Goal: Task Accomplishment & Management: Use online tool/utility

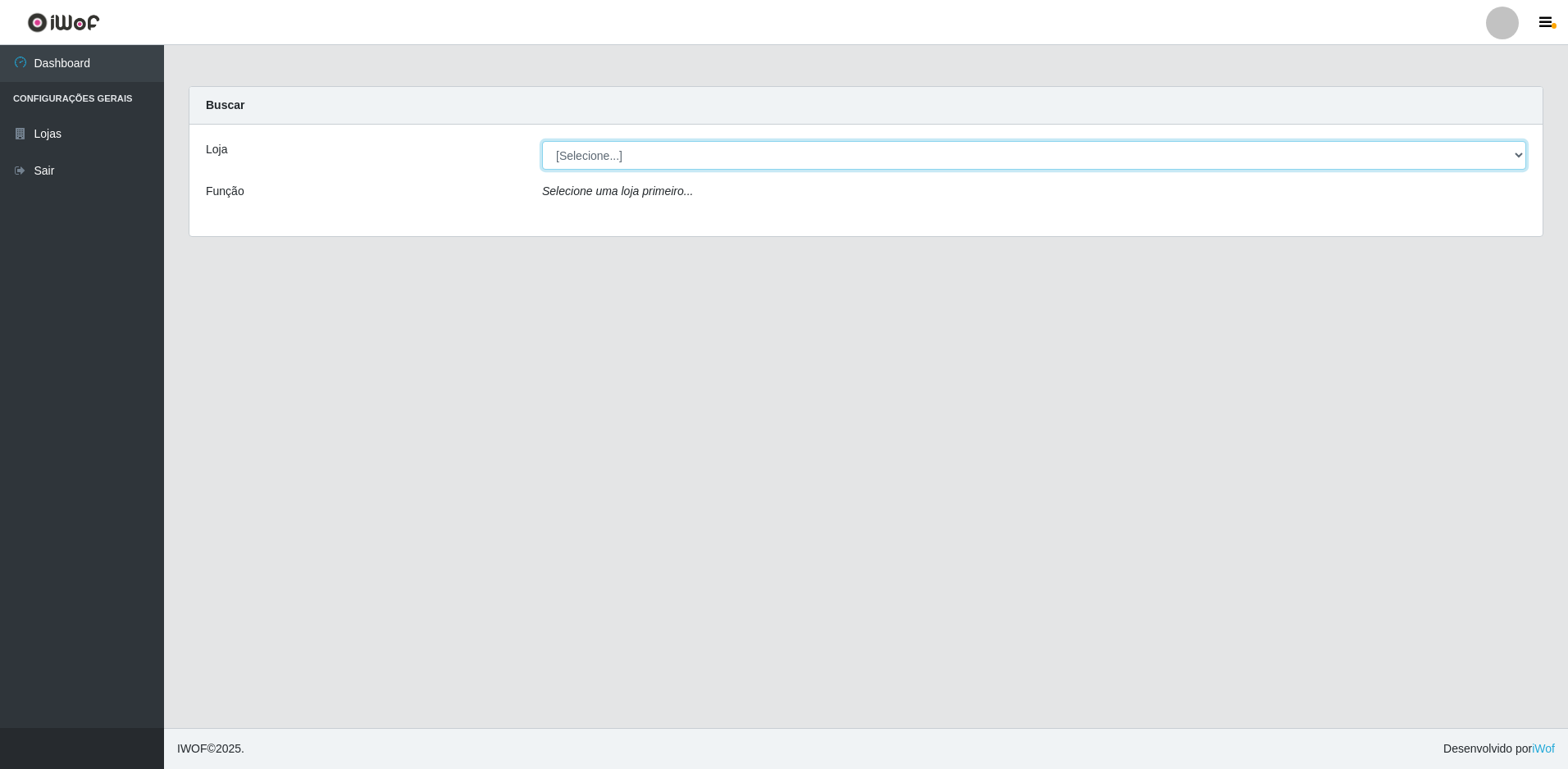
click at [630, 154] on select "[Selecione...] Extrabom - Loja 51 Gaivotas" at bounding box center [1033, 155] width 984 height 28
select select "469"
click at [542, 141] on select "[Selecione...] Extrabom - Loja 51 Gaivotas" at bounding box center [1033, 155] width 984 height 28
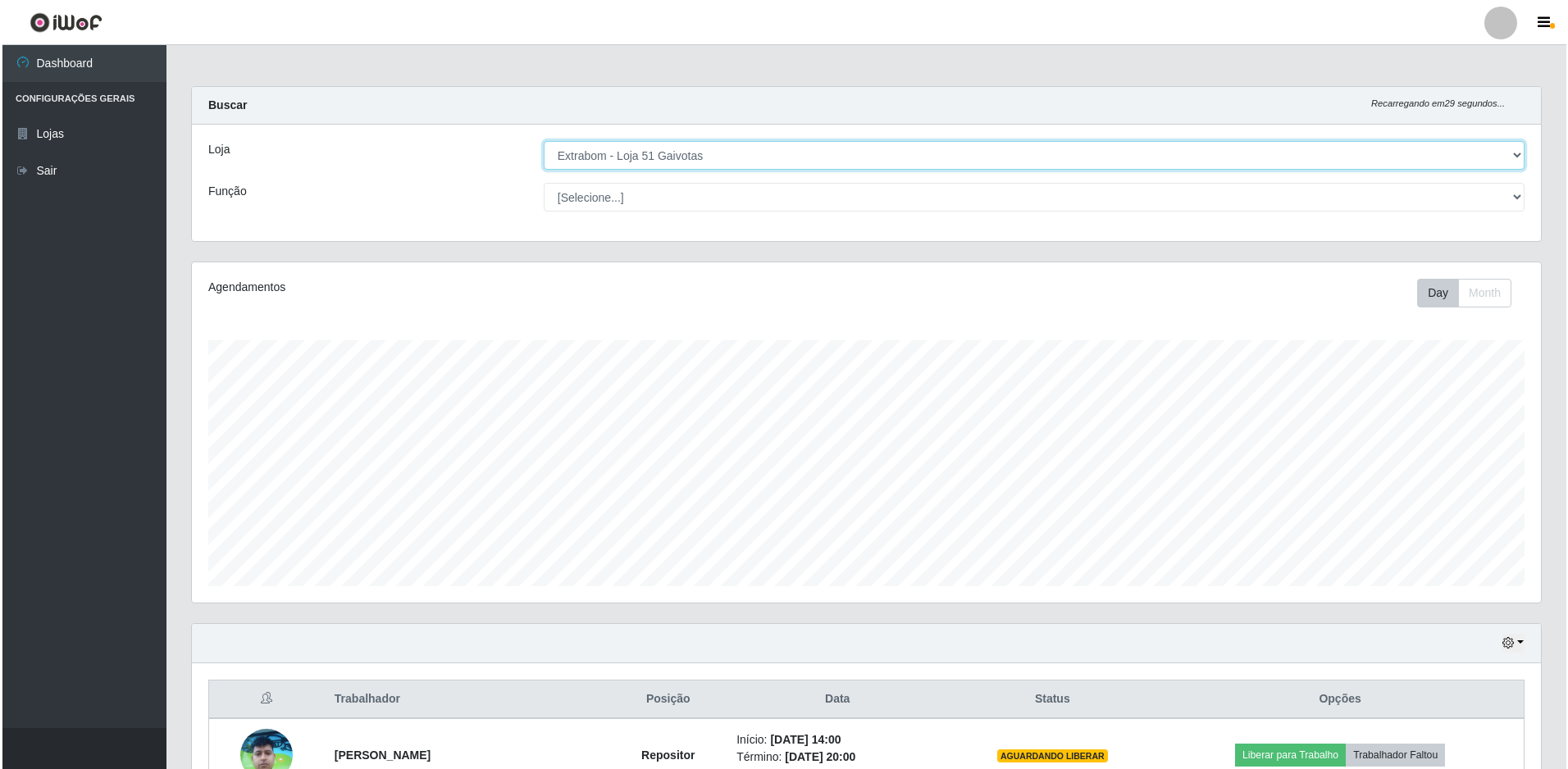
scroll to position [247, 0]
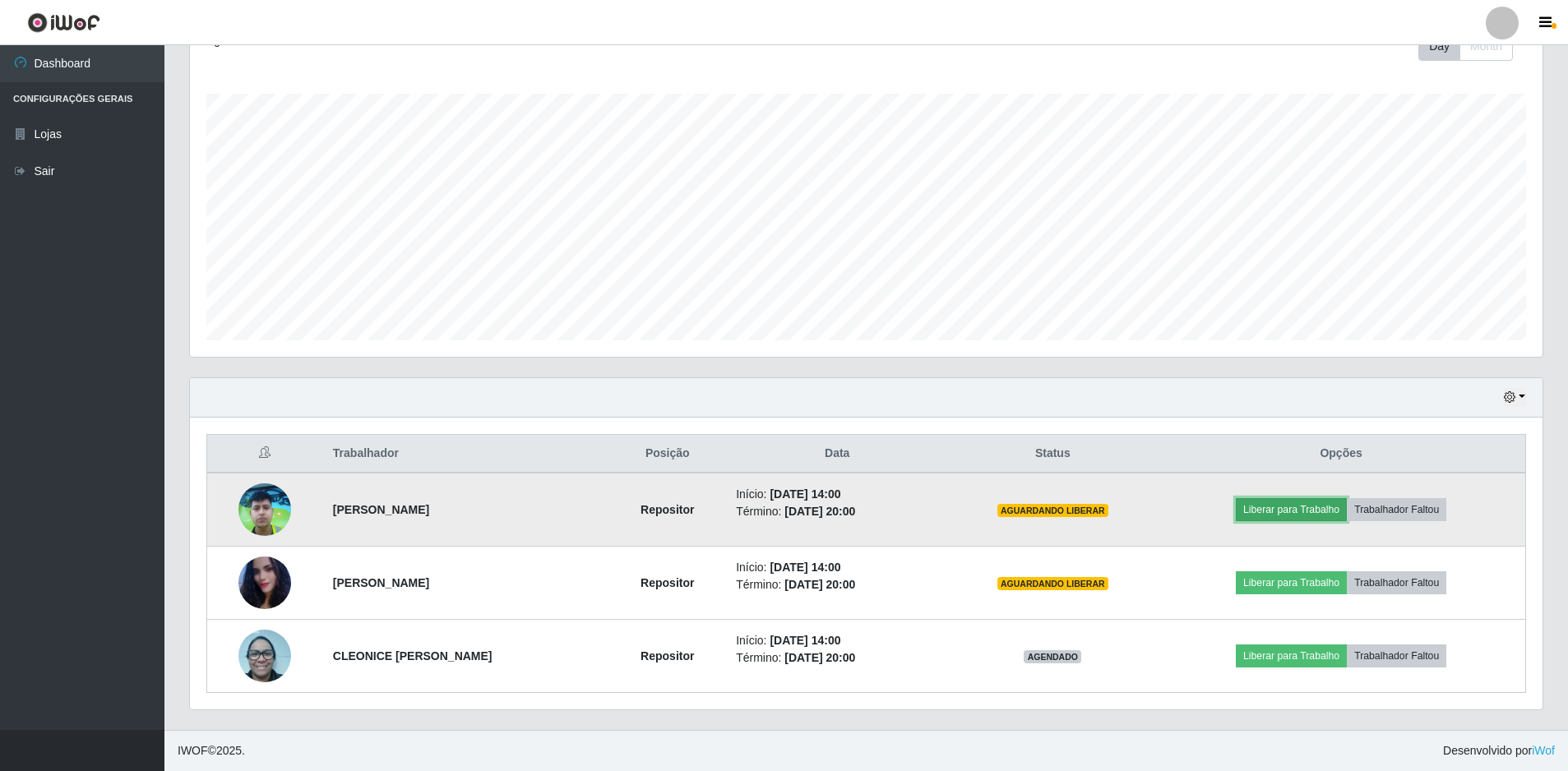
click at [1320, 506] on button "Liberar para Trabalho" at bounding box center [1291, 509] width 111 height 23
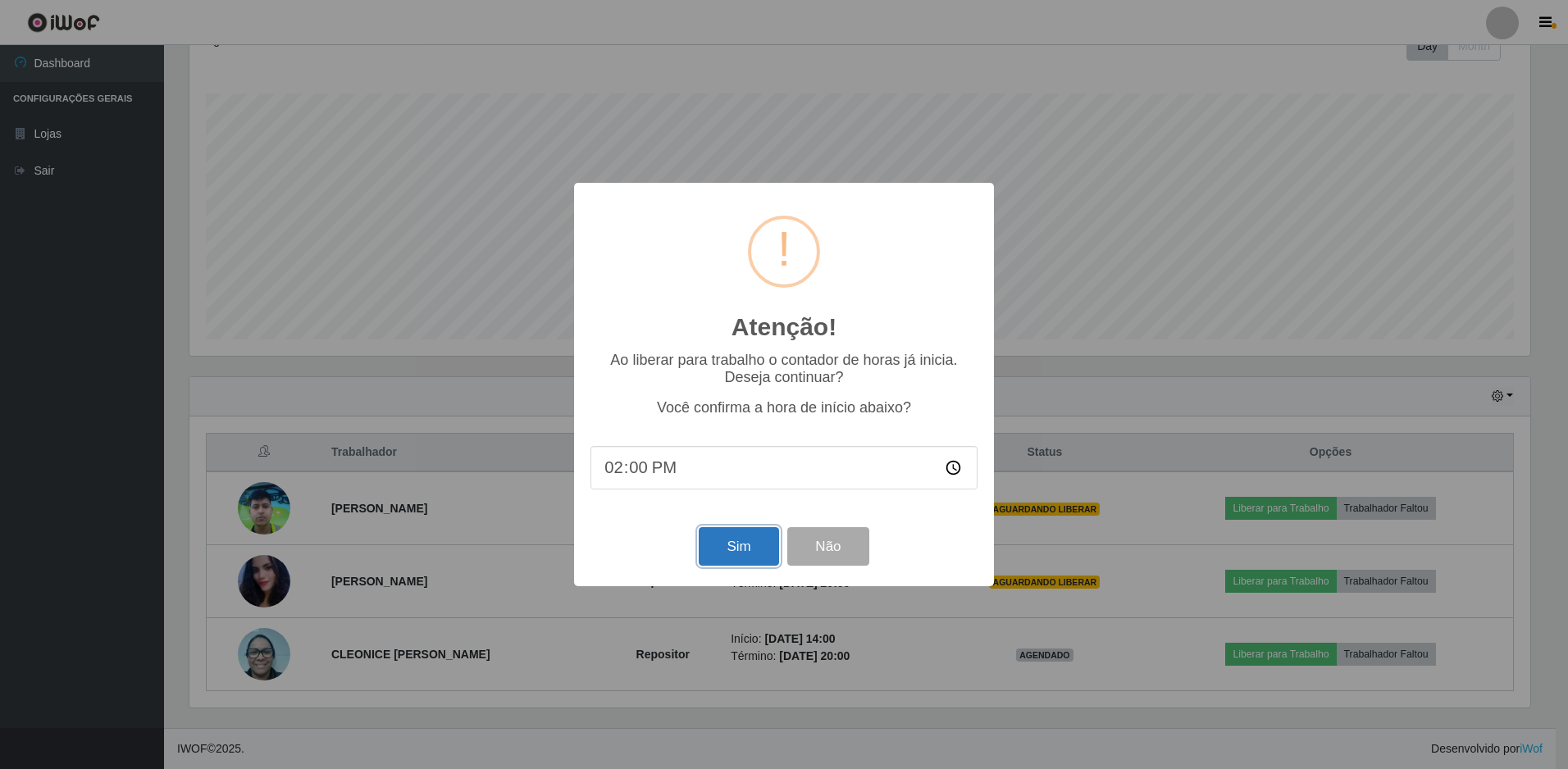
click at [753, 553] on button "Sim" at bounding box center [738, 546] width 79 height 39
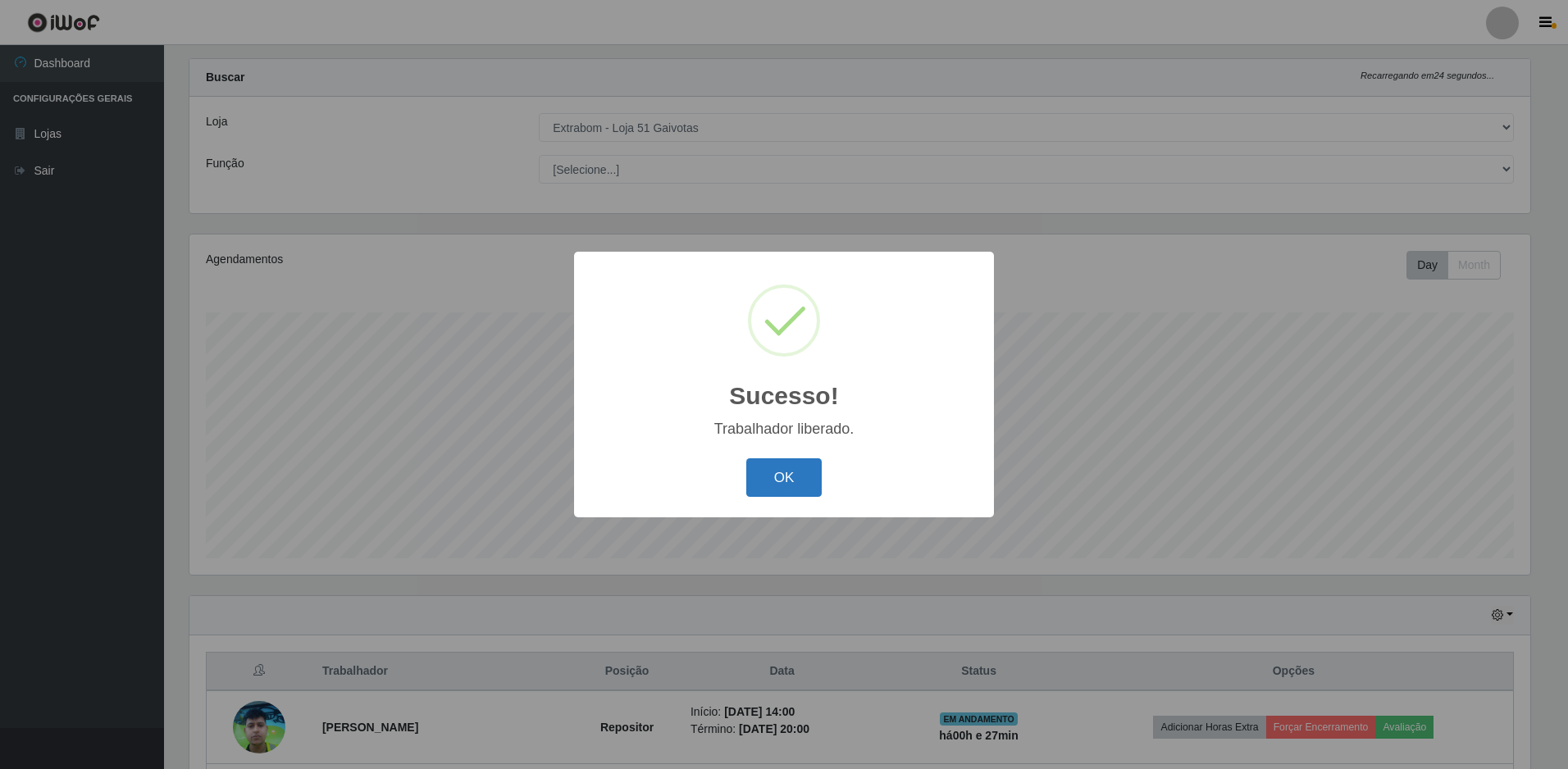
click at [811, 490] on button "OK" at bounding box center [784, 477] width 77 height 39
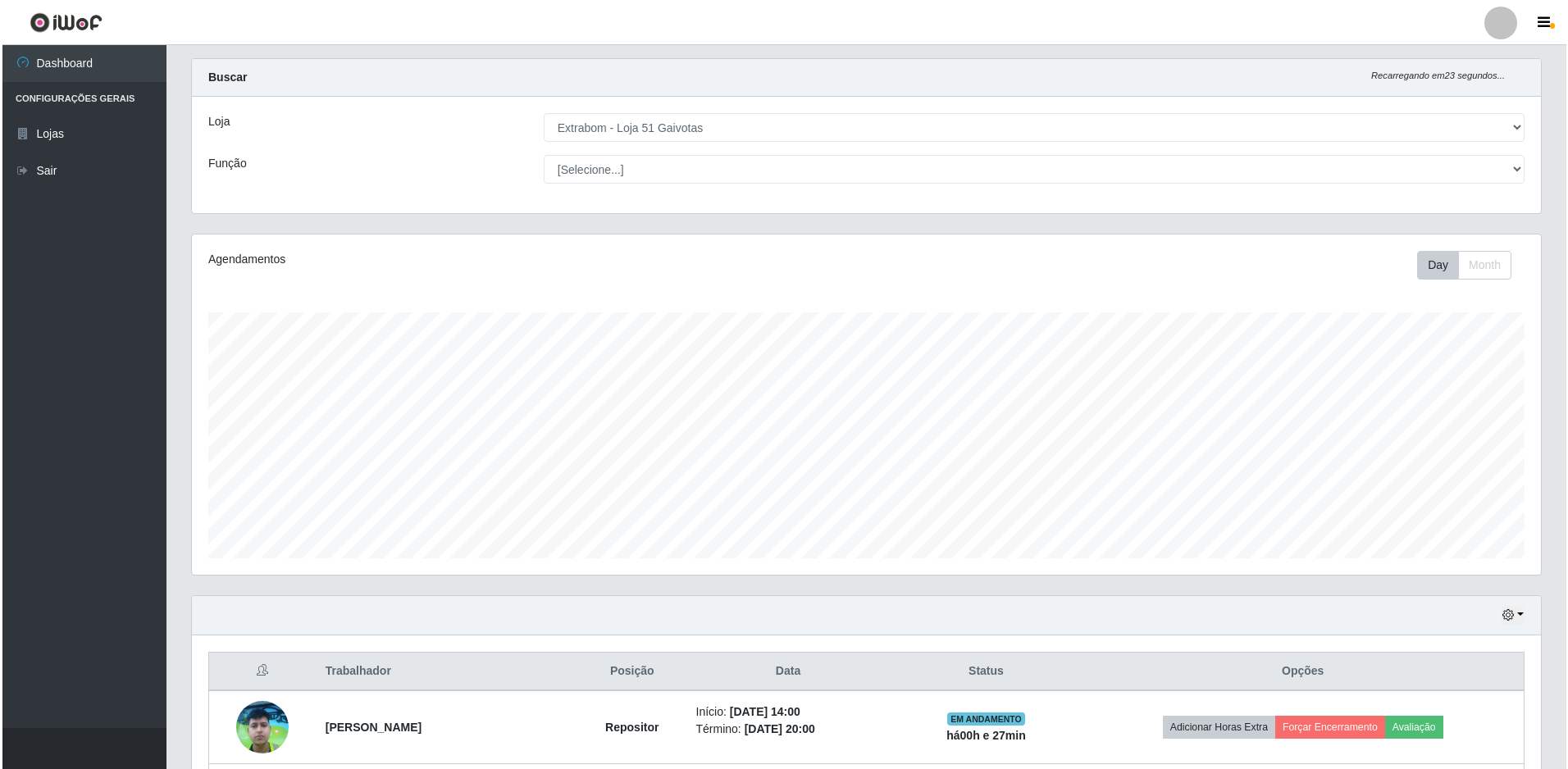
scroll to position [247, 0]
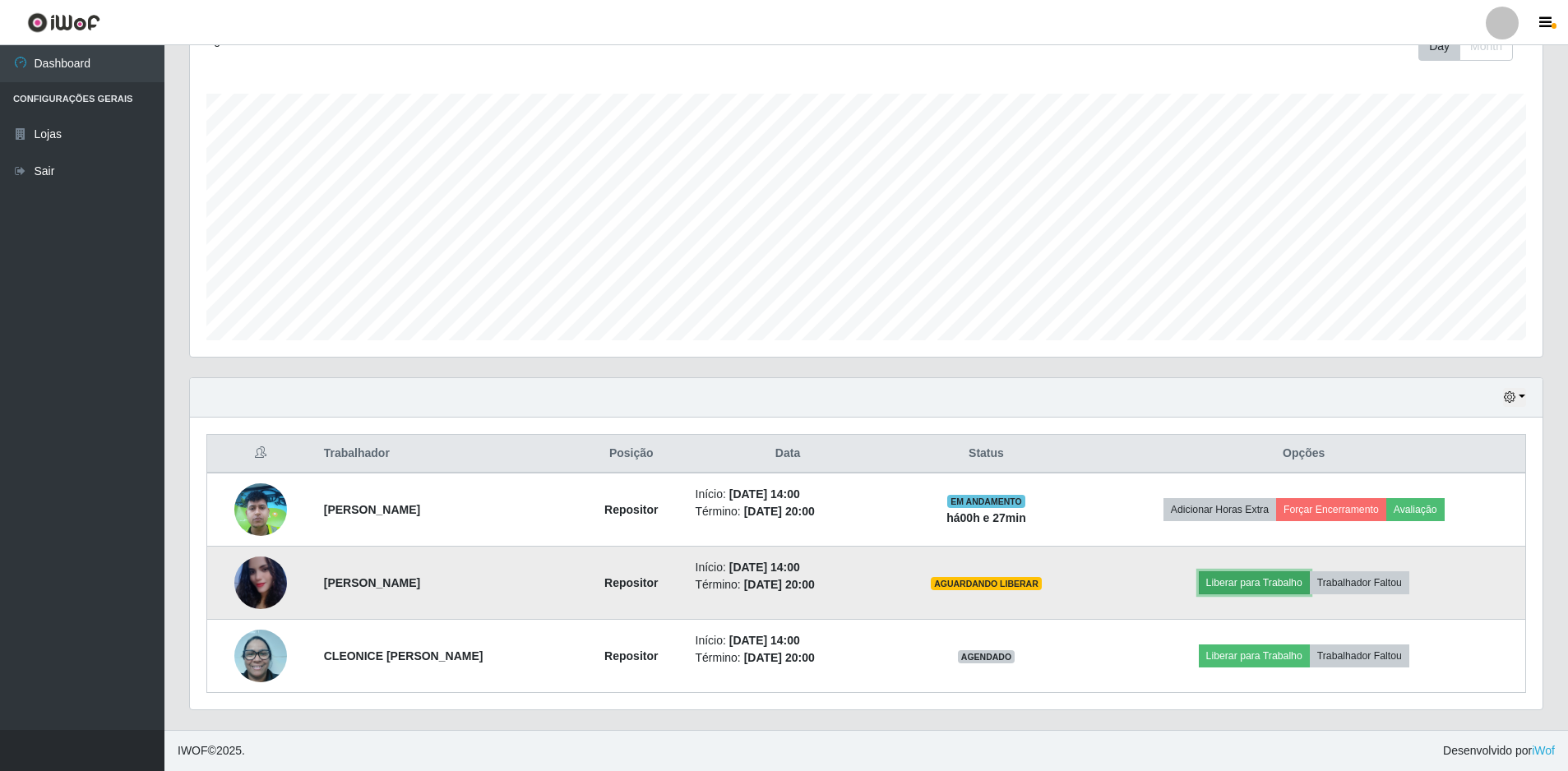
click at [1256, 587] on button "Liberar para Trabalho" at bounding box center [1254, 583] width 111 height 23
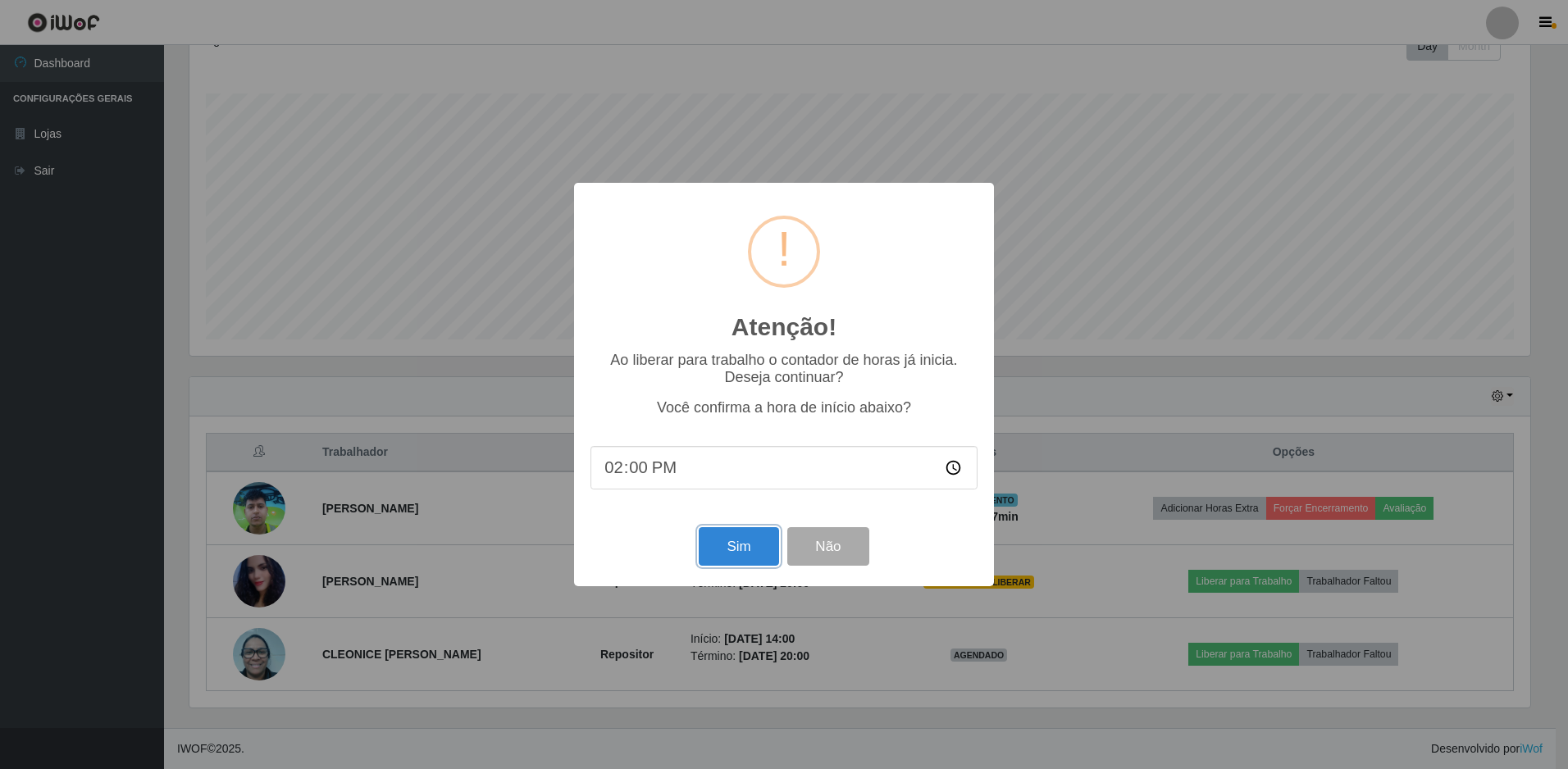
click at [737, 547] on button "Sim" at bounding box center [738, 546] width 79 height 39
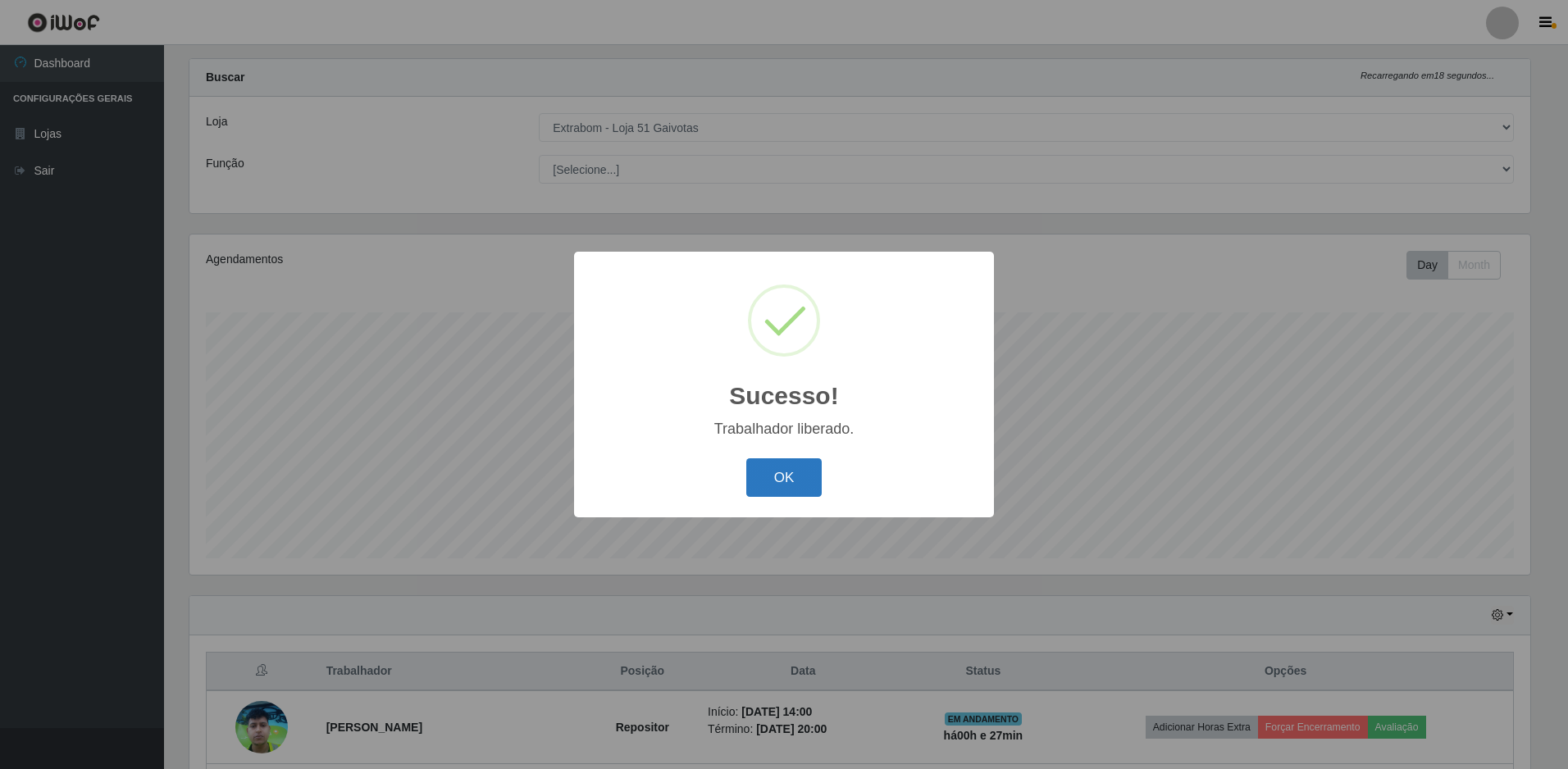
click at [779, 474] on button "OK" at bounding box center [784, 477] width 77 height 39
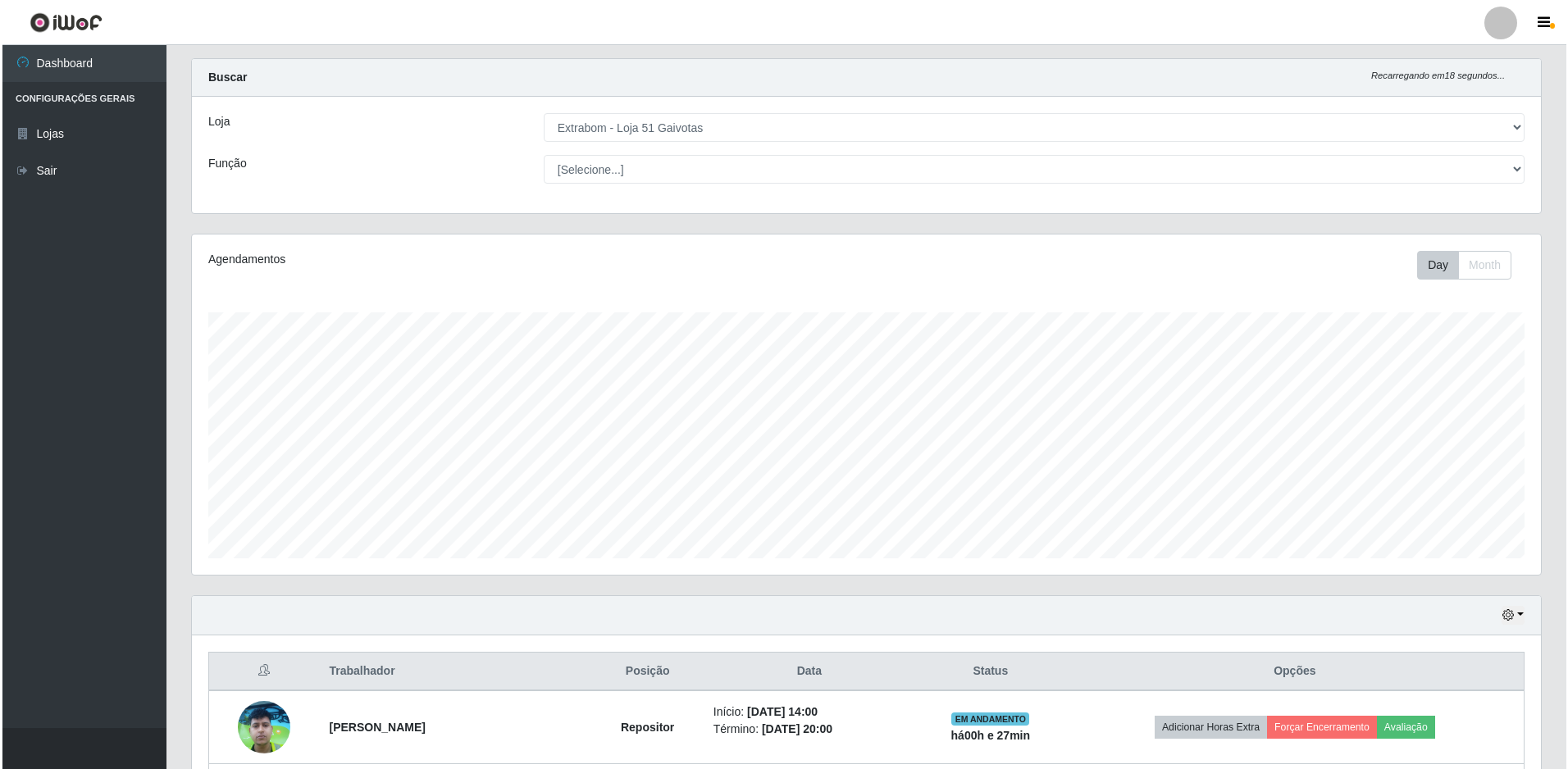
scroll to position [247, 0]
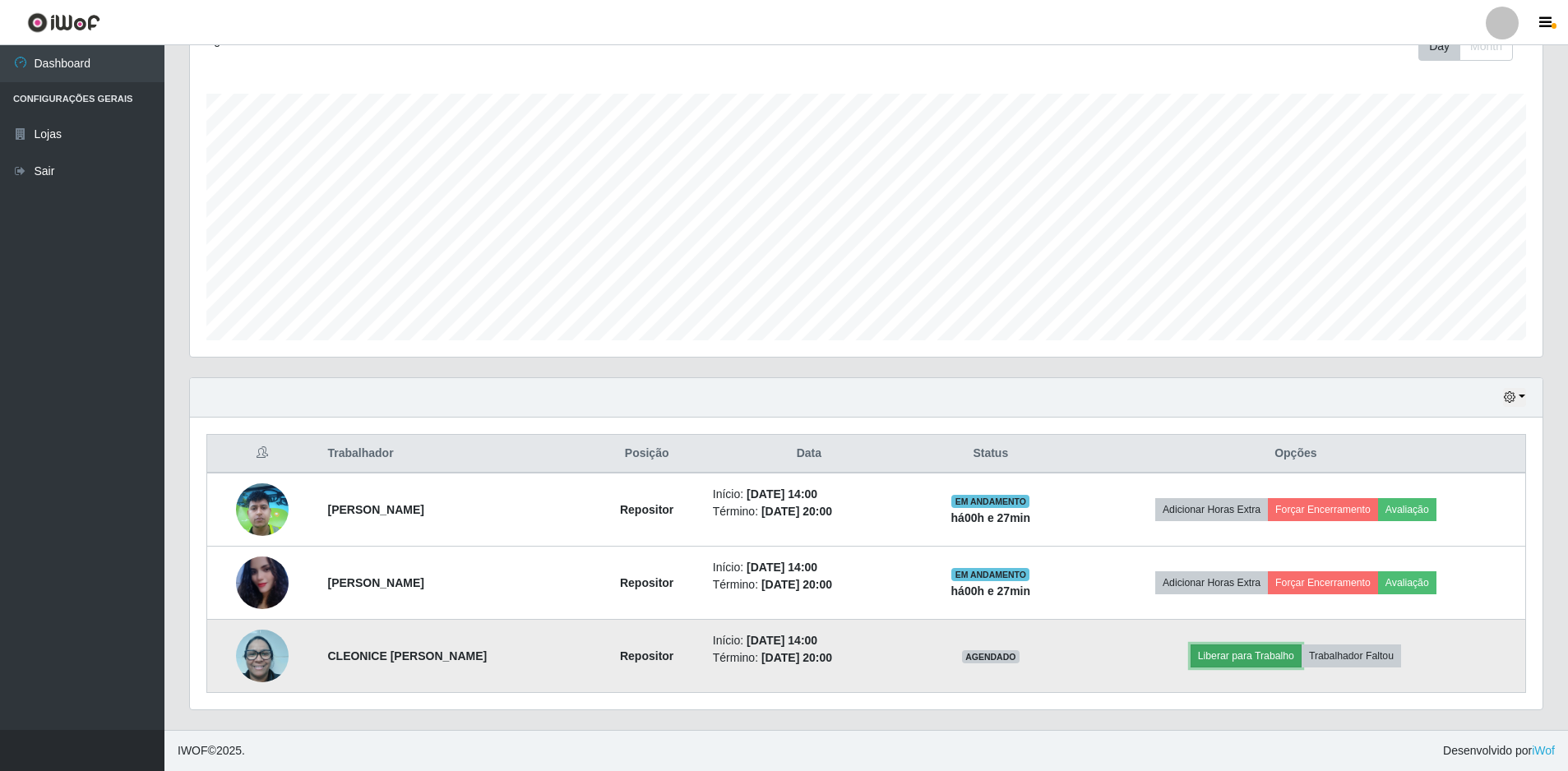
click at [1264, 662] on button "Liberar para Trabalho" at bounding box center [1246, 656] width 111 height 23
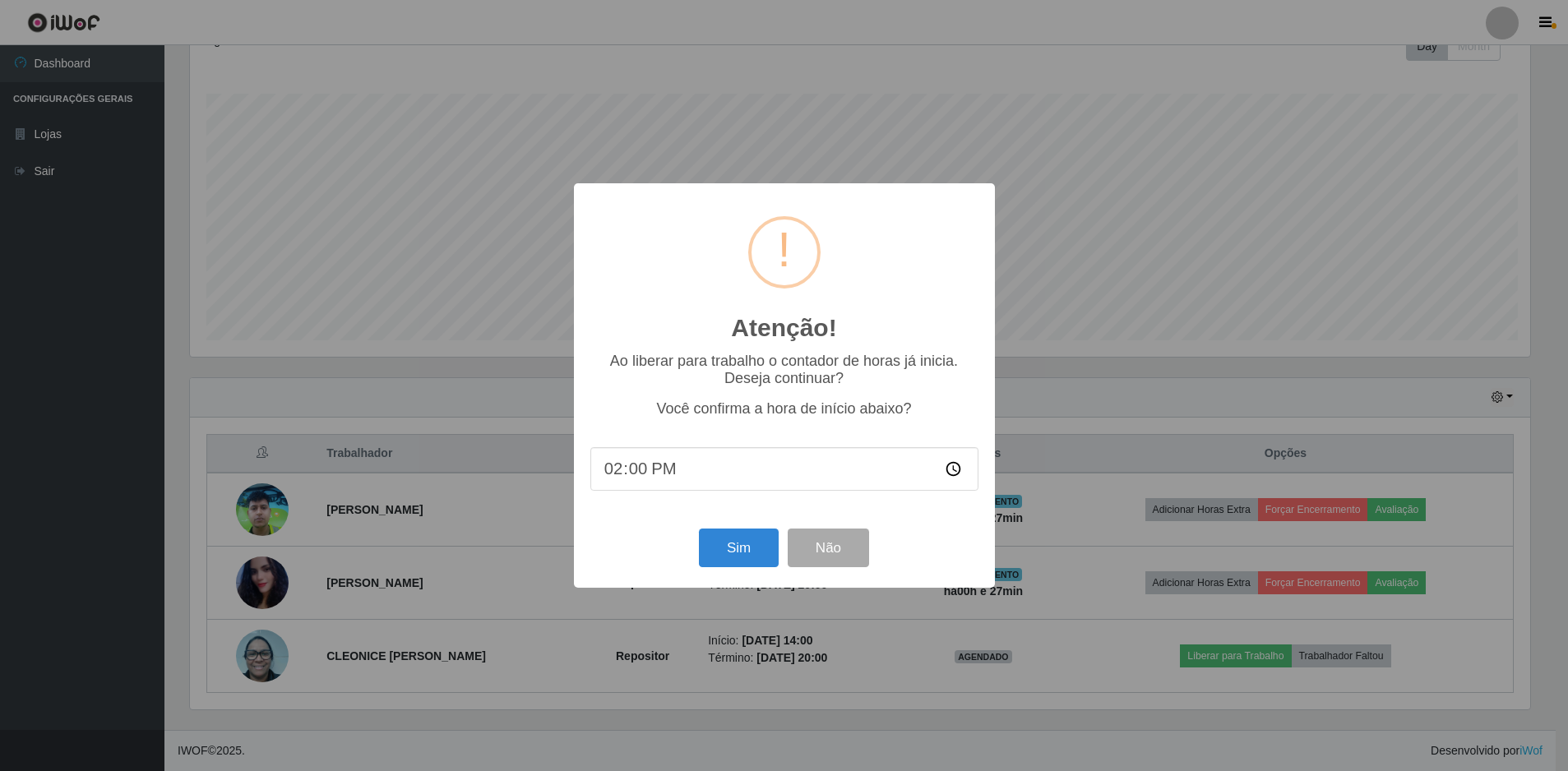
scroll to position [341, 1344]
click at [744, 554] on button "Sim" at bounding box center [740, 547] width 79 height 39
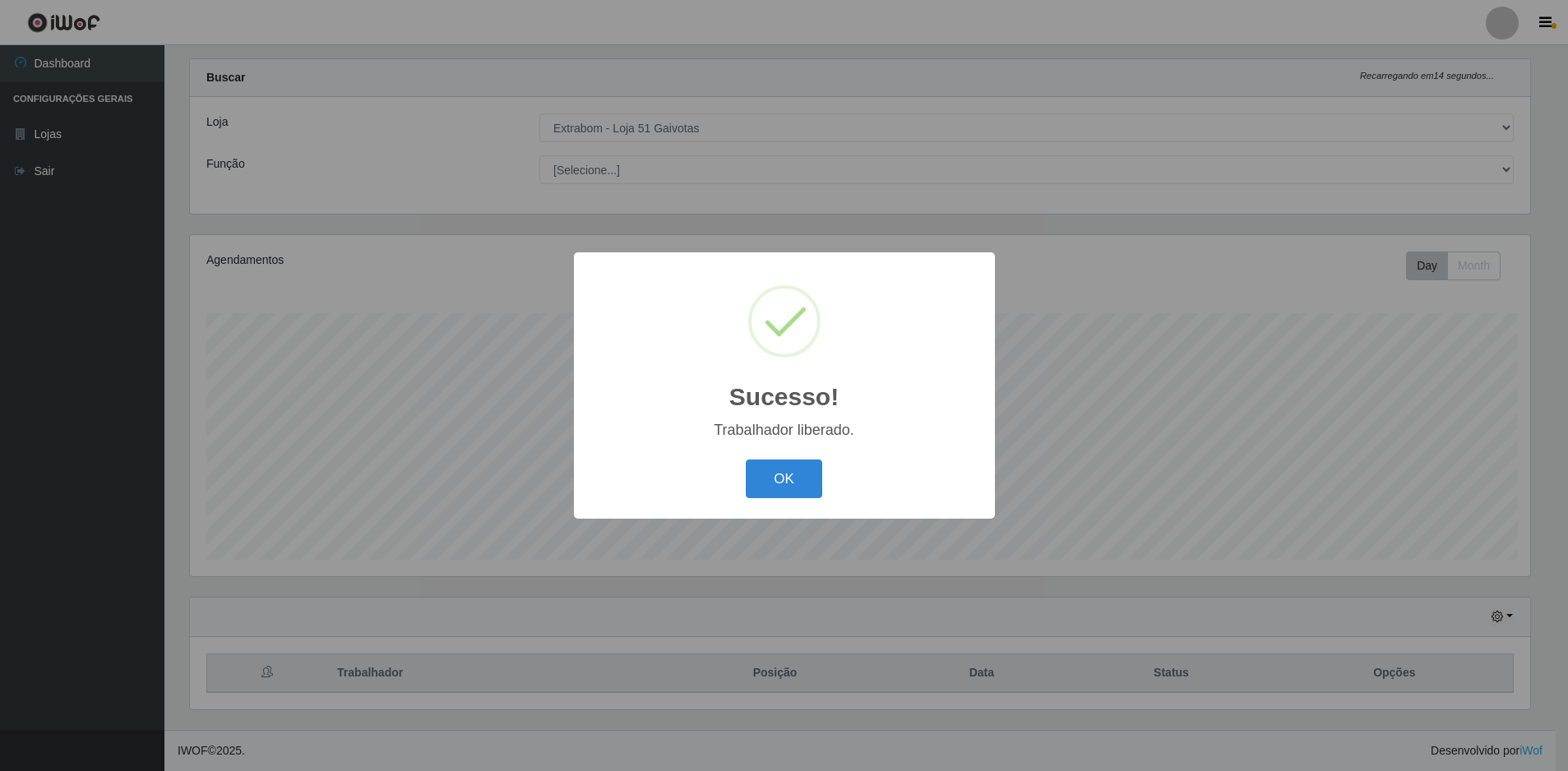
scroll to position [0, 0]
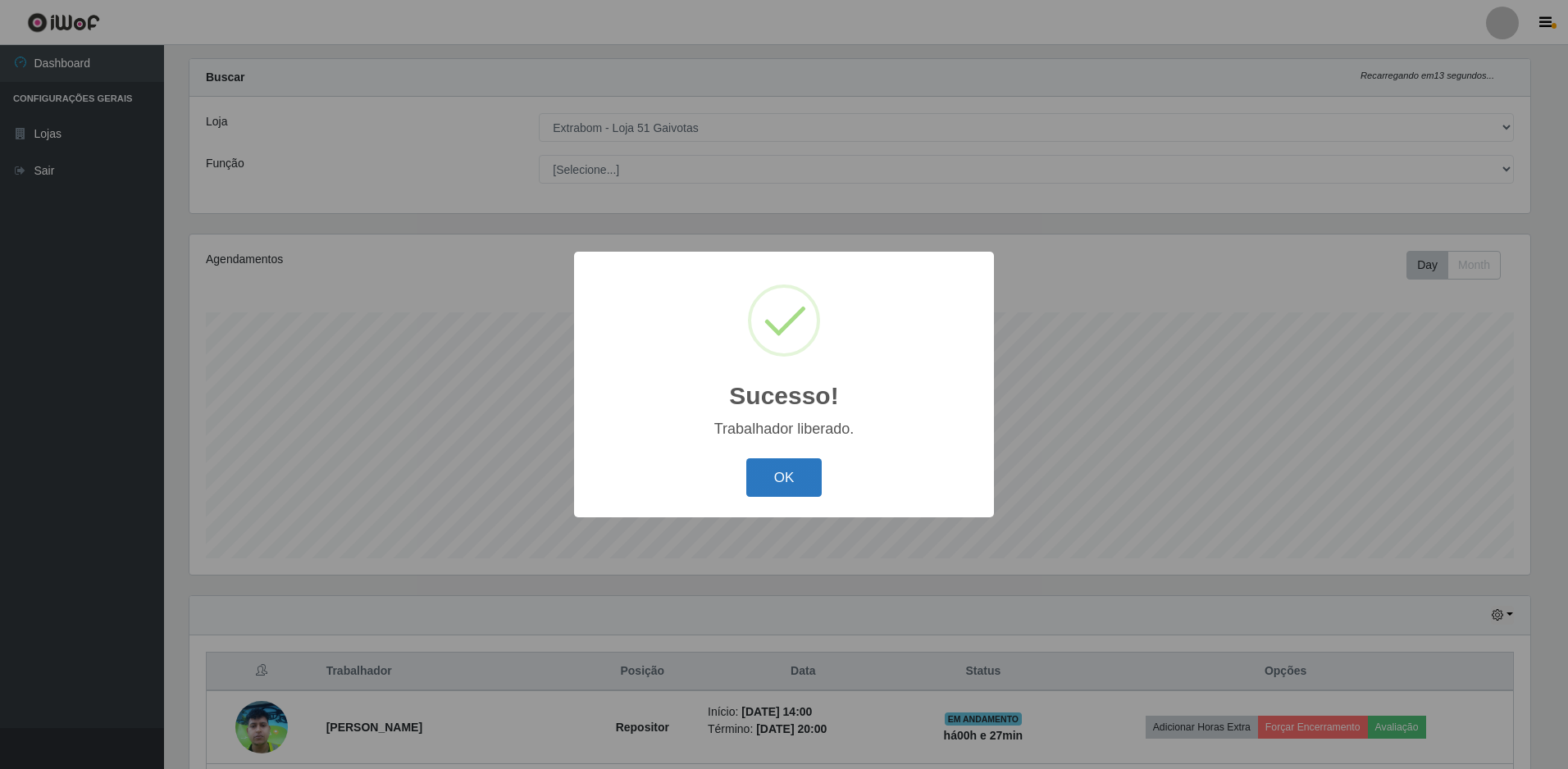
click at [772, 477] on button "OK" at bounding box center [784, 477] width 77 height 39
